Goal: Task Accomplishment & Management: Complete application form

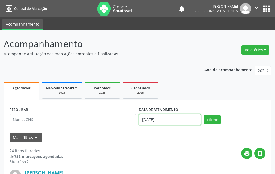
click at [183, 121] on input "[DATE]" at bounding box center [170, 119] width 62 height 11
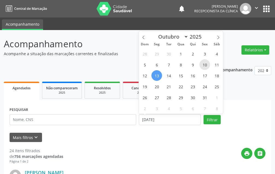
click at [206, 66] on span "10" at bounding box center [205, 64] width 11 height 11
type input "10/10/2025"
click at [206, 66] on span "10" at bounding box center [205, 64] width 11 height 11
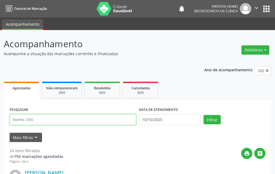
click at [91, 122] on input "text" at bounding box center [73, 119] width 127 height 11
type input "ANA MARIA"
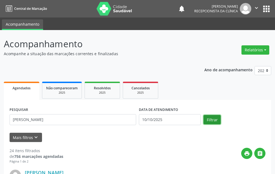
click at [216, 122] on button "Filtrar" at bounding box center [212, 119] width 17 height 9
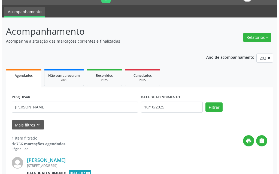
scroll to position [73, 0]
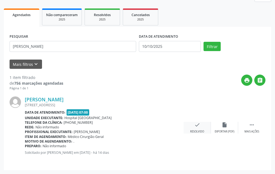
click at [196, 126] on icon "check" at bounding box center [197, 125] width 6 height 6
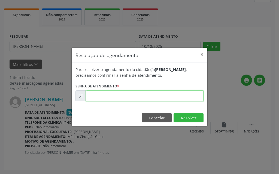
click at [190, 98] on input "text" at bounding box center [145, 95] width 118 height 11
type input "00025245"
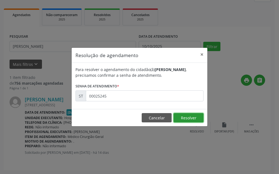
click at [182, 120] on button "Resolver" at bounding box center [189, 117] width 30 height 9
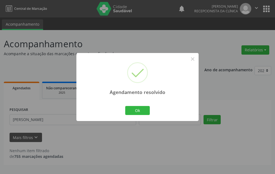
scroll to position [0, 0]
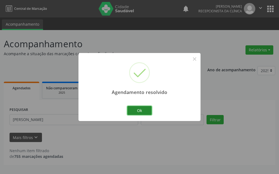
click at [147, 109] on button "Ok" at bounding box center [139, 110] width 25 height 9
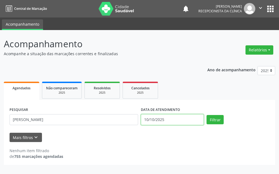
click at [179, 117] on input "10/10/2025" at bounding box center [172, 119] width 63 height 11
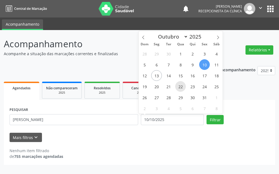
click at [182, 86] on span "22" at bounding box center [180, 86] width 11 height 11
type input "22/10/2025"
click at [182, 86] on span "22" at bounding box center [180, 86] width 11 height 11
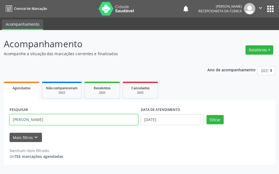
click at [99, 122] on input "ANA MARIA" at bounding box center [74, 119] width 129 height 11
type input "A"
type input "MARIA EDUA"
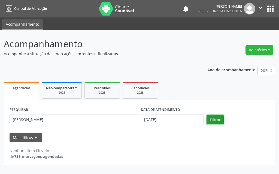
click at [217, 118] on button "Filtrar" at bounding box center [215, 119] width 17 height 9
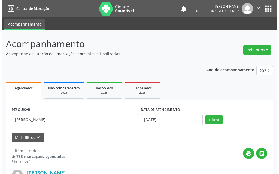
scroll to position [55, 0]
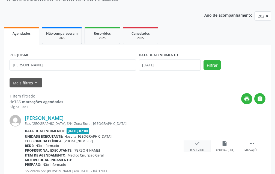
click at [201, 144] on div "check Resolvido" at bounding box center [197, 146] width 27 height 12
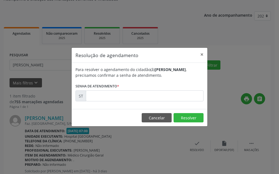
click at [186, 88] on form "Para resolver o agendamento do cidadão(ã) Maria Eduarda Monteiro da Silva , pre…" at bounding box center [140, 84] width 128 height 35
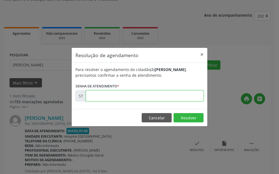
click at [166, 94] on input "text" at bounding box center [145, 95] width 118 height 11
type input "00028209"
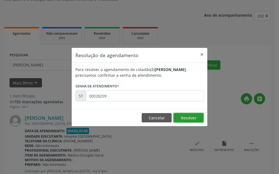
click at [198, 121] on button "Resolver" at bounding box center [189, 117] width 30 height 9
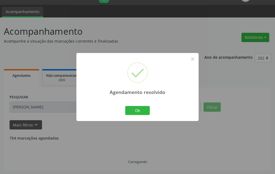
scroll to position [0, 0]
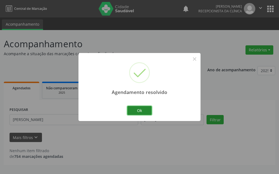
click at [146, 109] on button "Ok" at bounding box center [139, 110] width 25 height 9
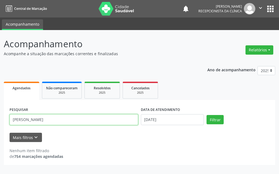
click at [97, 121] on input "MARIA EDUA" at bounding box center [74, 119] width 129 height 11
type input "M"
type input "ELIETE FU"
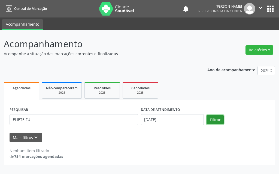
click at [218, 122] on button "Filtrar" at bounding box center [215, 119] width 17 height 9
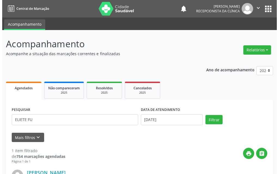
scroll to position [73, 0]
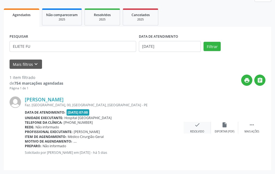
click at [201, 124] on div "check Resolvido" at bounding box center [197, 128] width 27 height 12
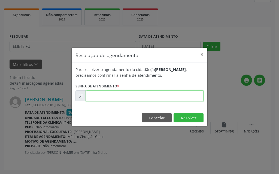
click at [184, 94] on input "text" at bounding box center [145, 95] width 118 height 11
type input "00027820"
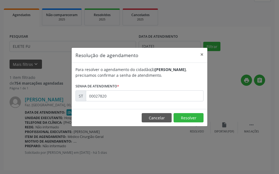
click at [186, 123] on footer "Cancelar Resolver" at bounding box center [140, 117] width 136 height 17
click at [188, 120] on button "Resolver" at bounding box center [189, 117] width 30 height 9
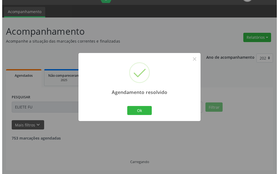
scroll to position [0, 0]
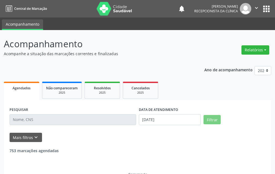
select select "9"
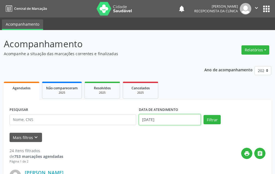
click at [195, 120] on input "[DATE]" at bounding box center [170, 119] width 62 height 11
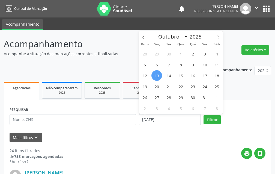
click at [158, 74] on span "13" at bounding box center [156, 75] width 11 height 11
type input "[DATE]"
click at [158, 74] on span "13" at bounding box center [156, 75] width 11 height 11
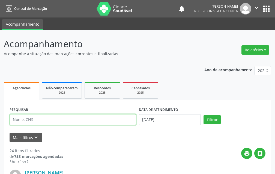
click at [48, 120] on input "text" at bounding box center [73, 119] width 127 height 11
type input "[PERSON_NAME]"
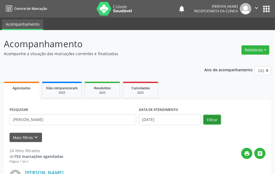
click at [208, 123] on button "Filtrar" at bounding box center [212, 119] width 17 height 9
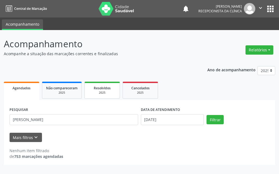
click at [108, 92] on div "2025" at bounding box center [102, 93] width 27 height 4
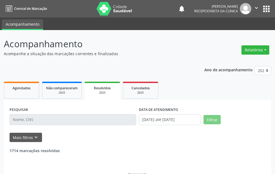
click at [107, 91] on div "2025" at bounding box center [102, 93] width 28 height 4
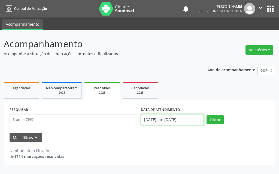
click at [167, 121] on input "[DATE] até [DATE]" at bounding box center [172, 119] width 63 height 11
click at [159, 139] on div "Mais filtros keyboard_arrow_down" at bounding box center [139, 138] width 263 height 10
click at [13, 87] on span "Agendados" at bounding box center [22, 88] width 18 height 5
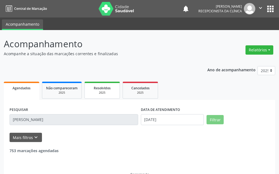
click at [106, 93] on div "2025" at bounding box center [102, 93] width 27 height 4
select select "9"
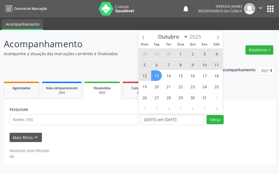
click at [134, 123] on div "PESQUISAR DATA DE ATENDIMENTO [DATE] até [DATE] Filtrar" at bounding box center [139, 117] width 263 height 23
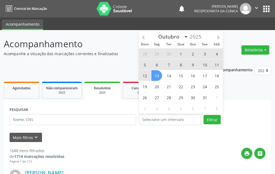
select select "0"
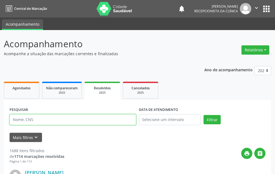
click at [45, 121] on input "text" at bounding box center [73, 119] width 127 height 11
click at [46, 120] on input "text" at bounding box center [73, 119] width 127 height 11
type input "[PERSON_NAME]"
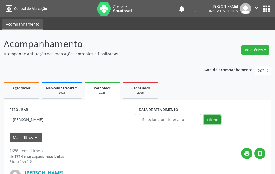
click at [217, 121] on button "Filtrar" at bounding box center [212, 119] width 17 height 9
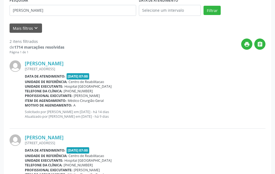
scroll to position [136, 0]
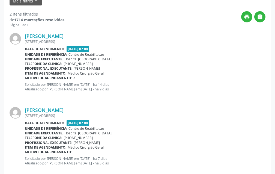
click at [81, 46] on span "[DATE] 07:00" at bounding box center [78, 49] width 23 height 6
click at [203, 57] on div "Unidade executante: [GEOGRAPHIC_DATA]" at bounding box center [145, 59] width 241 height 5
